Goal: Connect with others: Connect with others

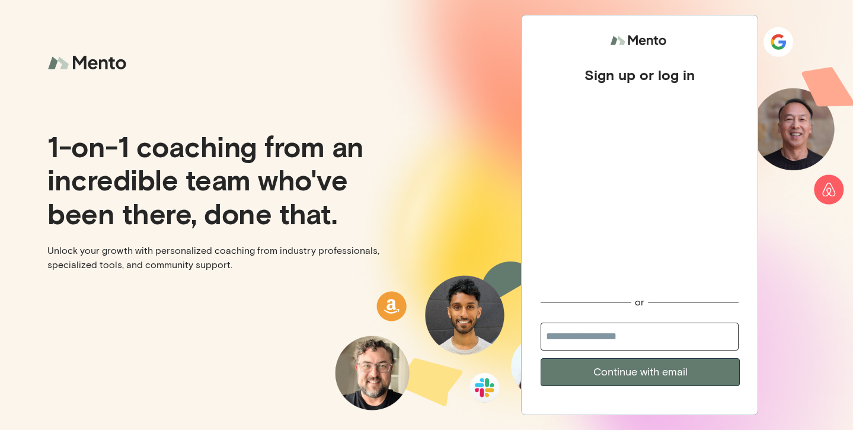
type input "**********"
click at [650, 373] on button "Continue with email" at bounding box center [639, 372] width 199 height 28
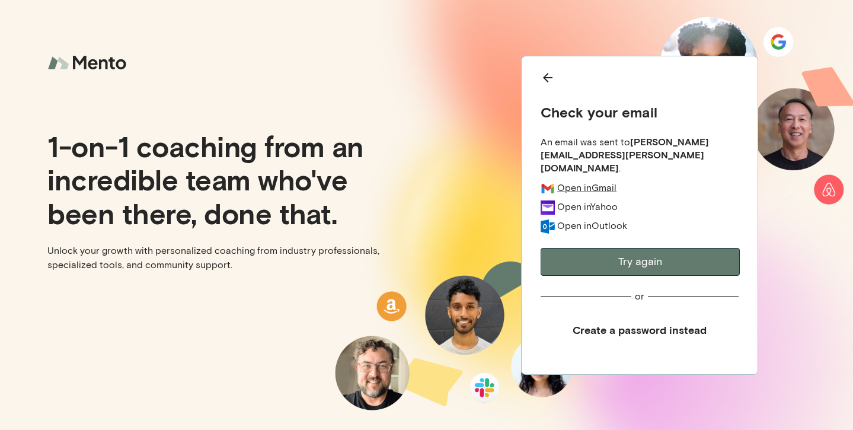
click at [577, 181] on div "Open in Gmail" at bounding box center [586, 187] width 59 height 12
click at [593, 181] on div "Open in Gmail" at bounding box center [586, 187] width 59 height 12
click at [548, 82] on icon "Back" at bounding box center [547, 77] width 9 height 9
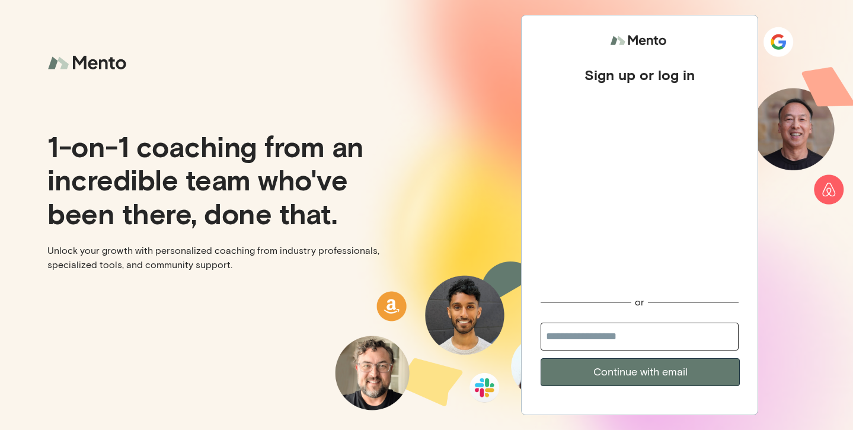
click at [491, 283] on div "Sign up or log in or Continue with email" at bounding box center [640, 215] width 427 height 430
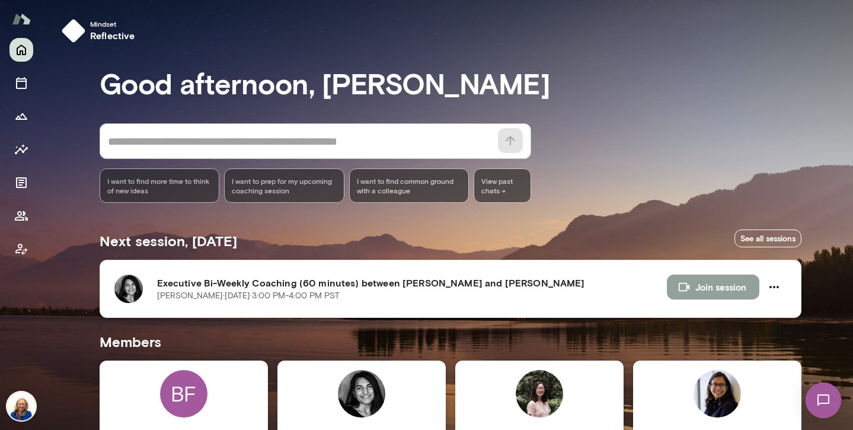
click at [726, 285] on button "Join session" at bounding box center [713, 286] width 92 height 25
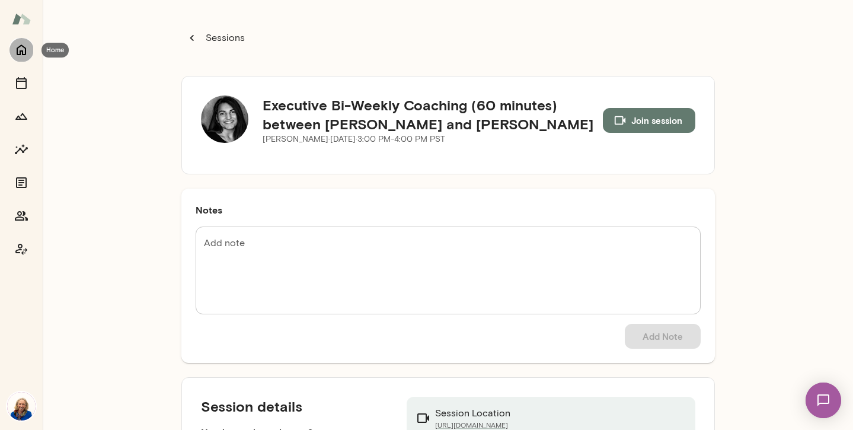
click at [17, 57] on button "Home" at bounding box center [21, 50] width 24 height 24
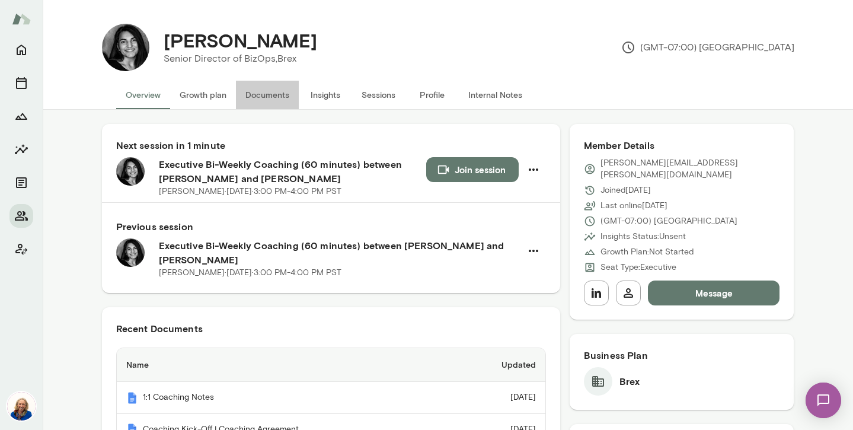
click at [267, 100] on button "Documents" at bounding box center [267, 95] width 63 height 28
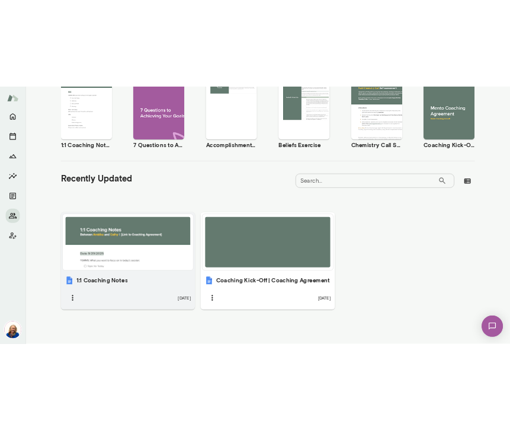
scroll to position [247, 0]
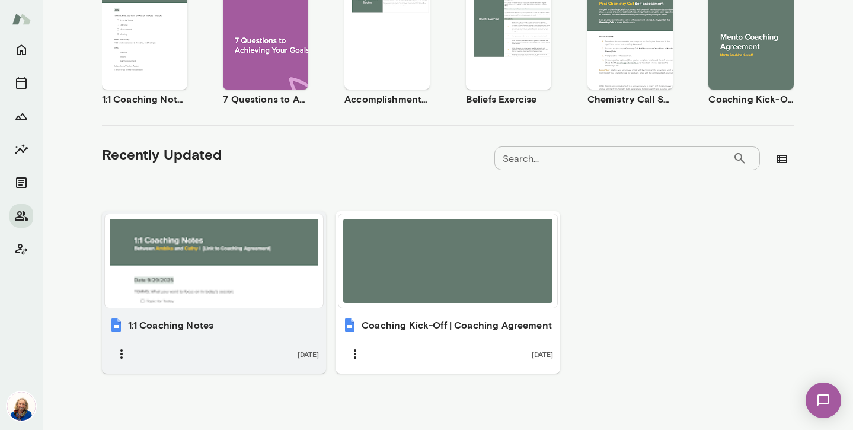
click at [188, 304] on div at bounding box center [214, 261] width 219 height 94
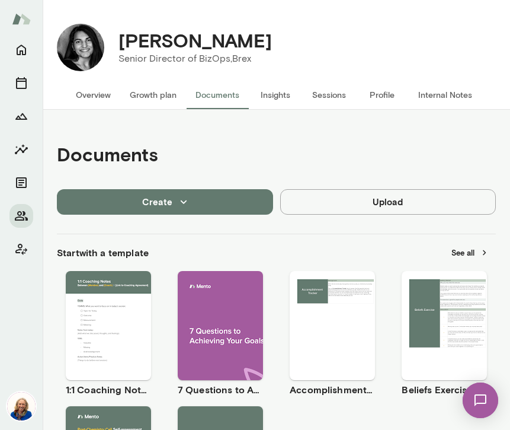
scroll to position [0, 0]
click at [19, 60] on button "Home" at bounding box center [21, 50] width 24 height 24
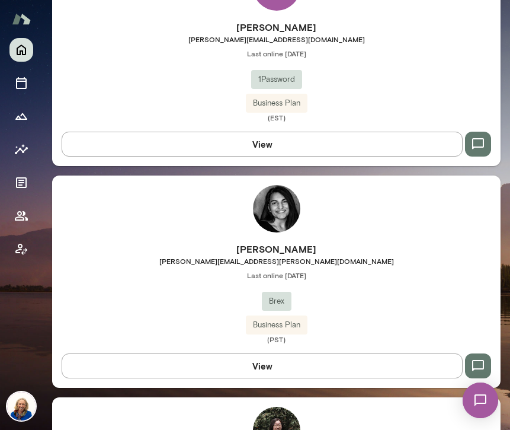
scroll to position [454, 0]
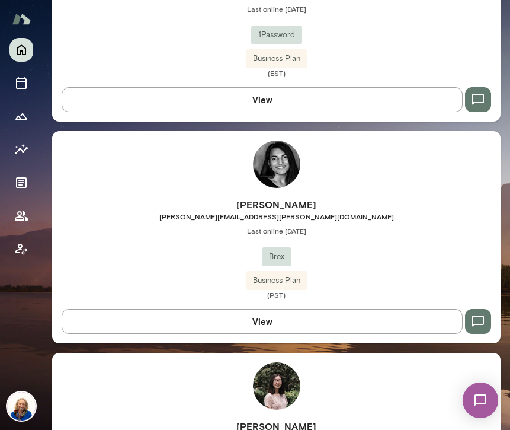
click at [166, 212] on span "[PERSON_NAME][EMAIL_ADDRESS][PERSON_NAME][DOMAIN_NAME]" at bounding box center [276, 216] width 449 height 9
